Goal: Browse casually: Explore the website without a specific task or goal

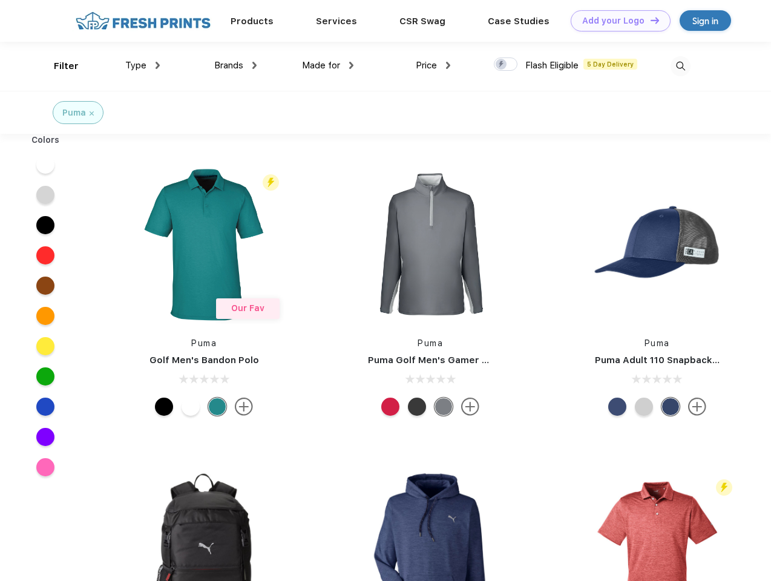
click at [616, 21] on link "Add your Logo Design Tool" at bounding box center [621, 20] width 100 height 21
click at [0, 0] on div "Design Tool" at bounding box center [0, 0] width 0 height 0
click at [649, 20] on link "Add your Logo Design Tool" at bounding box center [621, 20] width 100 height 21
click at [58, 66] on div "Filter" at bounding box center [66, 66] width 25 height 14
click at [143, 65] on span "Type" at bounding box center [135, 65] width 21 height 11
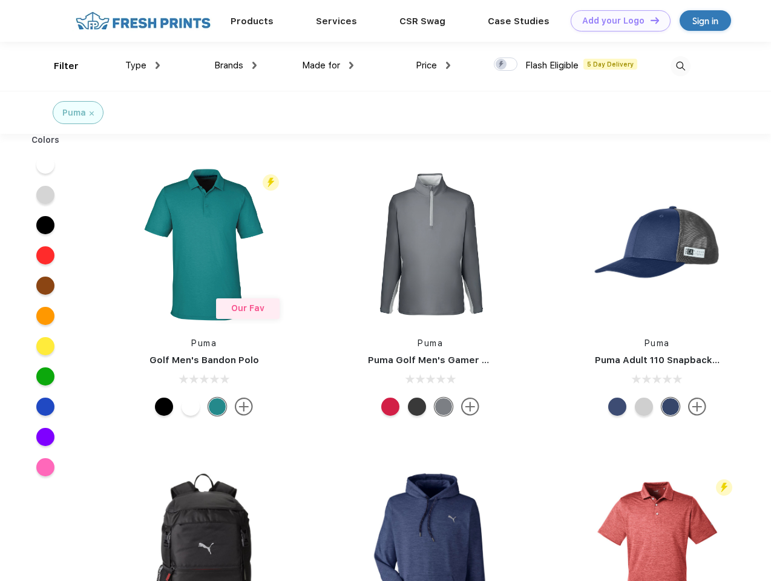
click at [235, 65] on span "Brands" at bounding box center [228, 65] width 29 height 11
click at [328, 65] on span "Made for" at bounding box center [321, 65] width 38 height 11
click at [433, 65] on span "Price" at bounding box center [426, 65] width 21 height 11
click at [506, 65] on div at bounding box center [506, 63] width 24 height 13
click at [502, 65] on input "checkbox" at bounding box center [498, 61] width 8 height 8
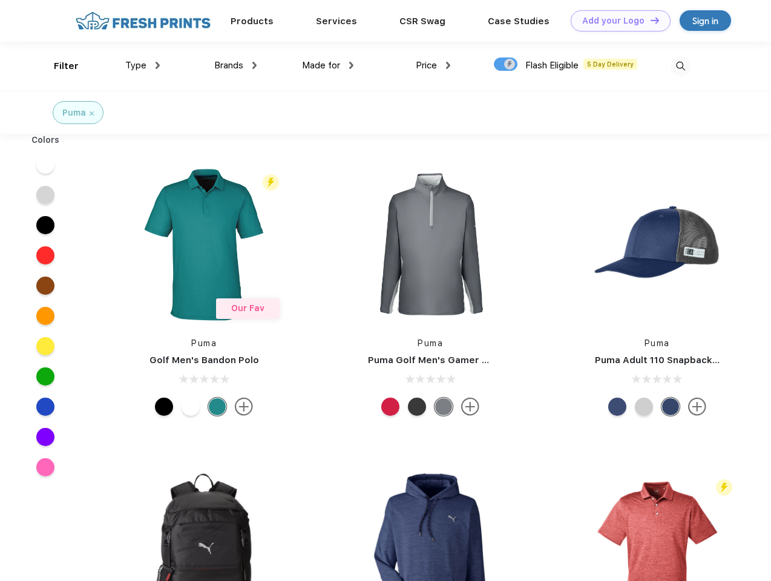
click at [680, 66] on img at bounding box center [680, 66] width 20 height 20
